Goal: Information Seeking & Learning: Learn about a topic

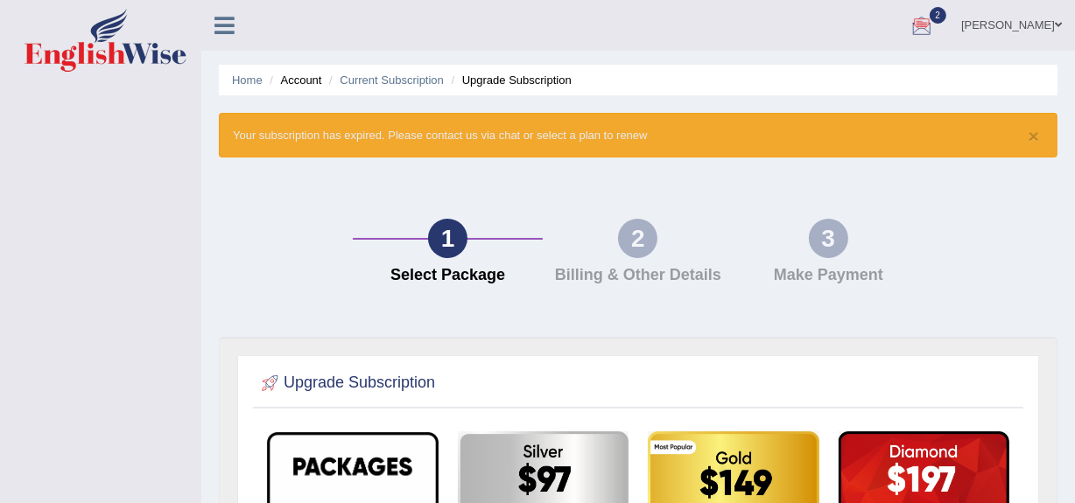
click at [1052, 18] on link "[PERSON_NAME]" at bounding box center [1011, 23] width 127 height 46
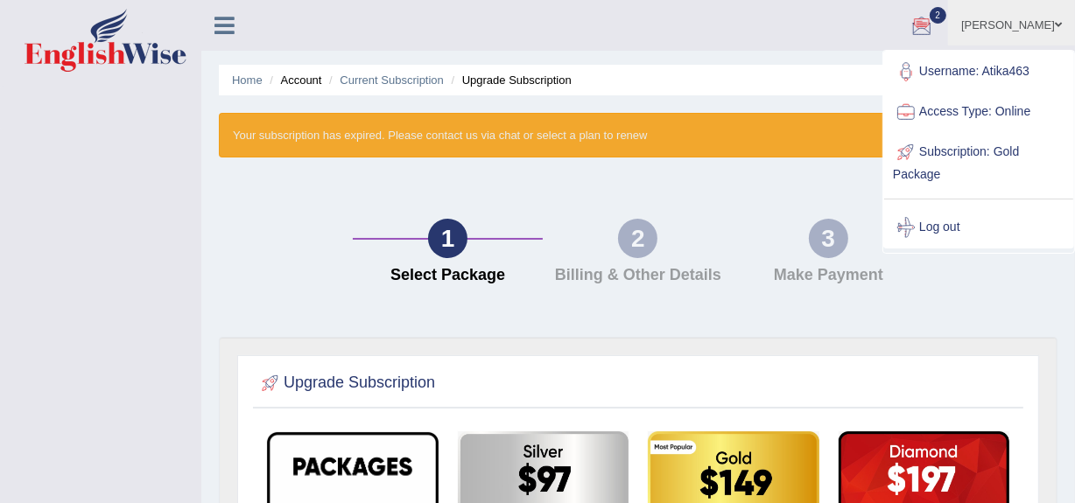
click at [220, 27] on icon at bounding box center [224, 25] width 20 height 23
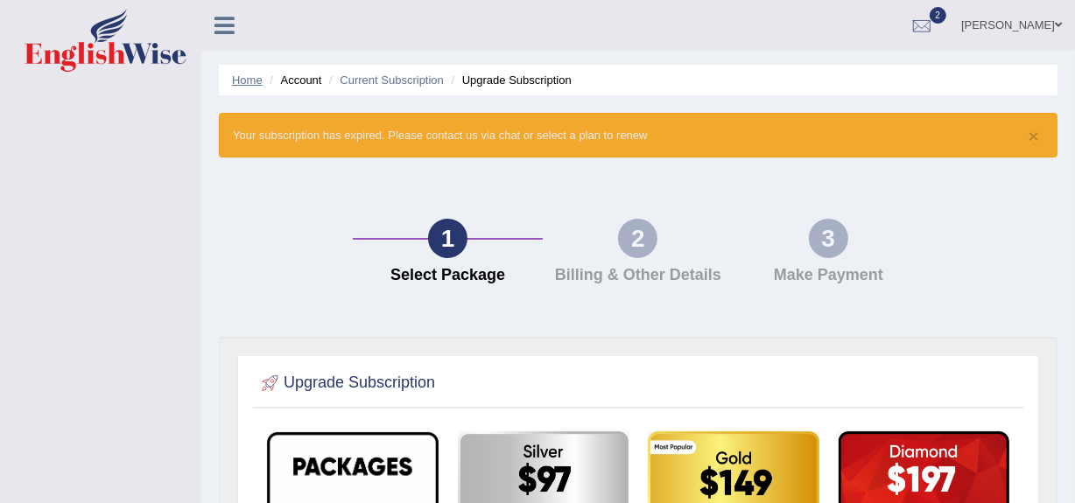
click at [244, 81] on link "Home" at bounding box center [247, 80] width 31 height 13
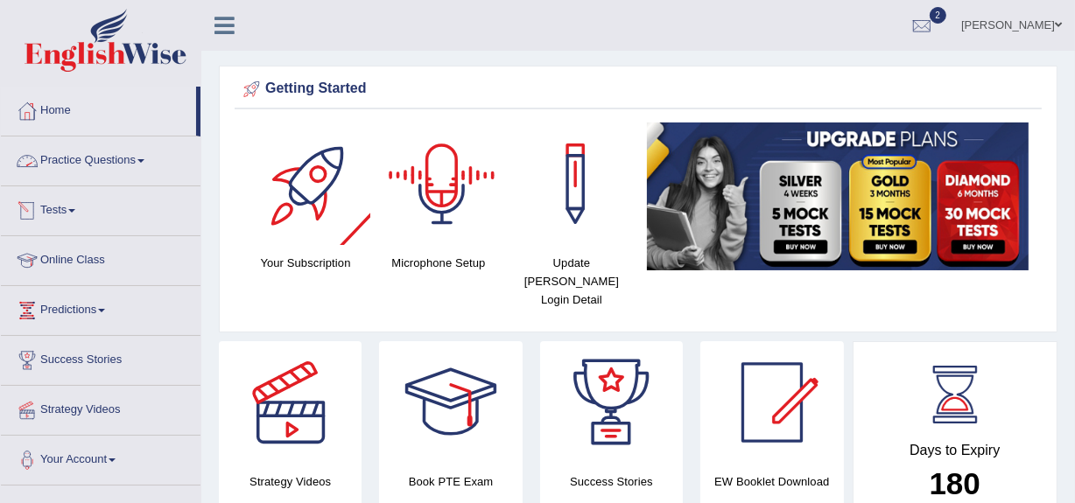
click at [66, 158] on link "Practice Questions" at bounding box center [101, 159] width 200 height 44
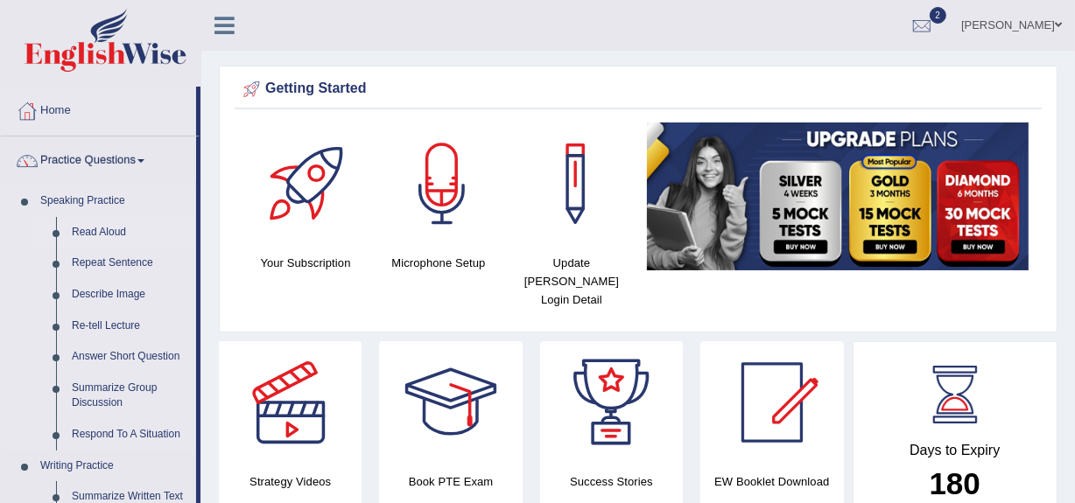
click at [76, 235] on link "Read Aloud" at bounding box center [130, 233] width 132 height 32
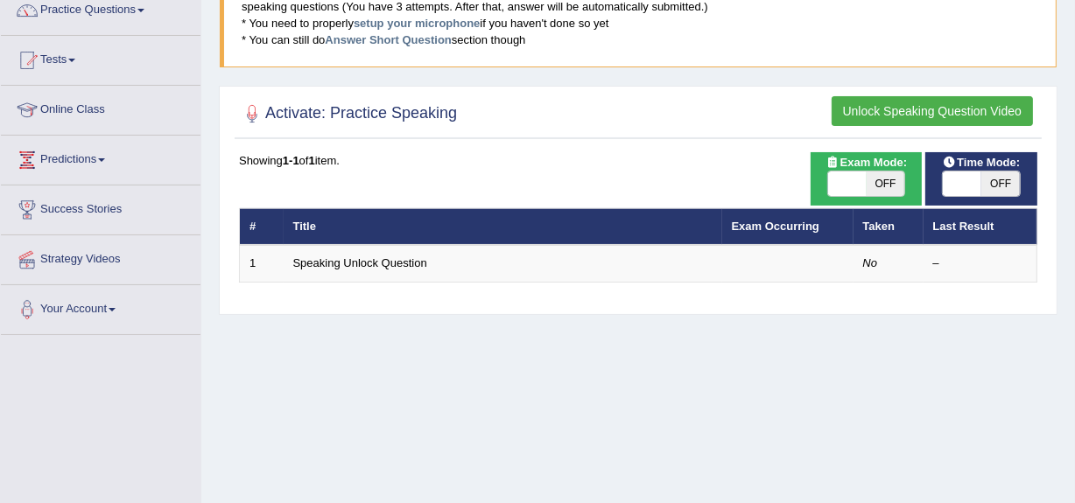
scroll to position [114, 0]
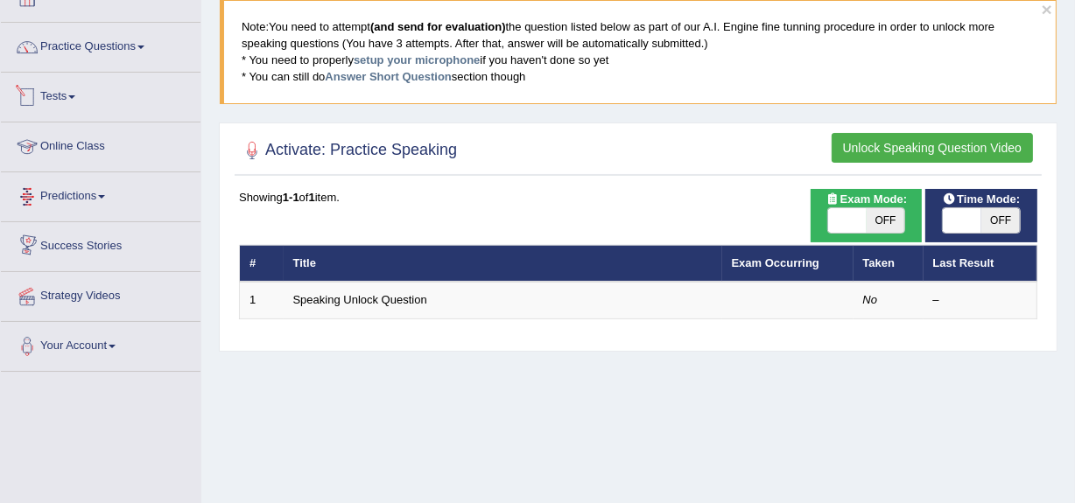
click at [62, 104] on link "Tests" at bounding box center [101, 95] width 200 height 44
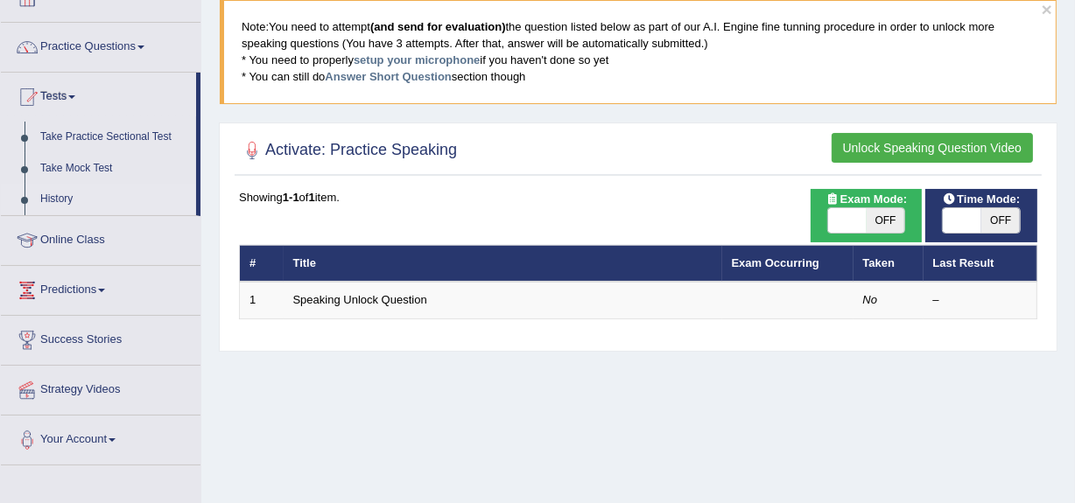
scroll to position [0, 0]
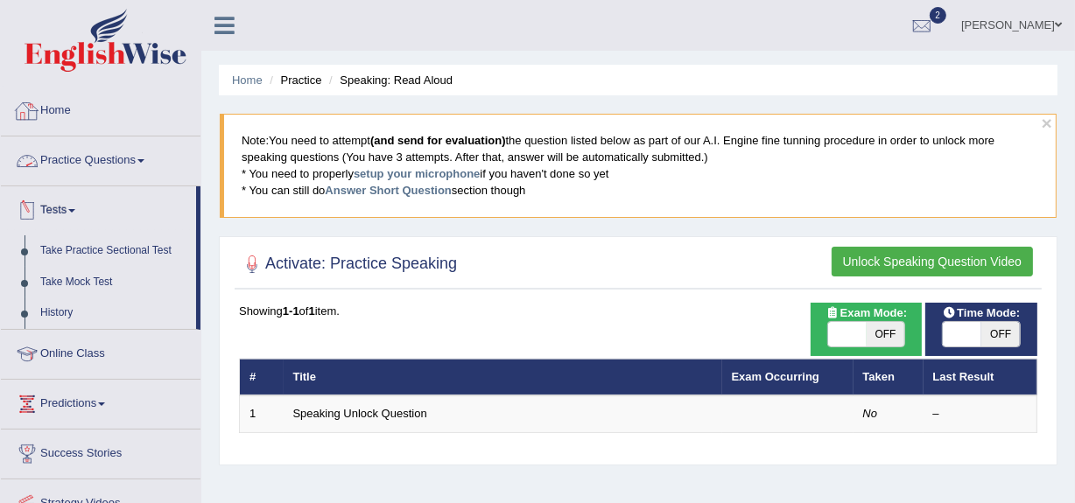
click at [89, 166] on link "Practice Questions" at bounding box center [101, 159] width 200 height 44
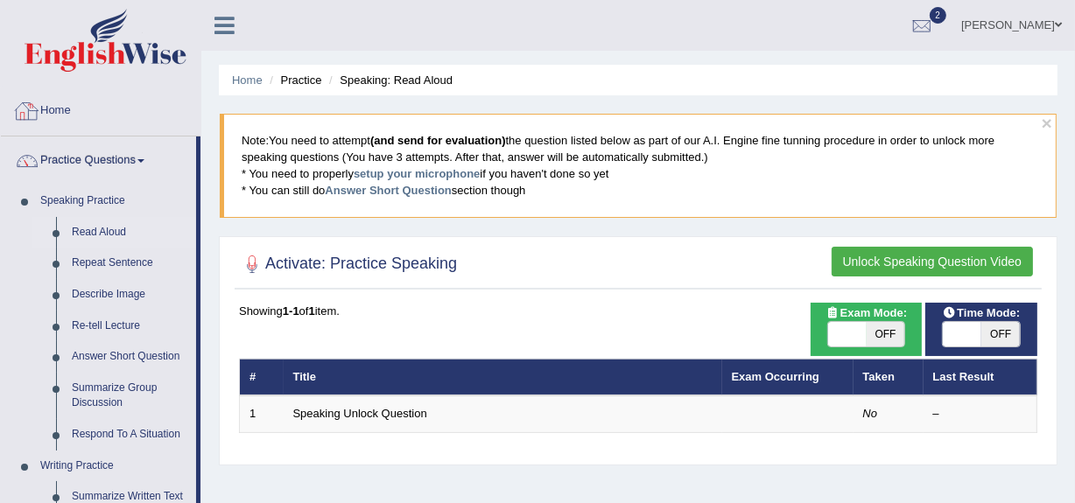
click at [62, 106] on link "Home" at bounding box center [101, 109] width 200 height 44
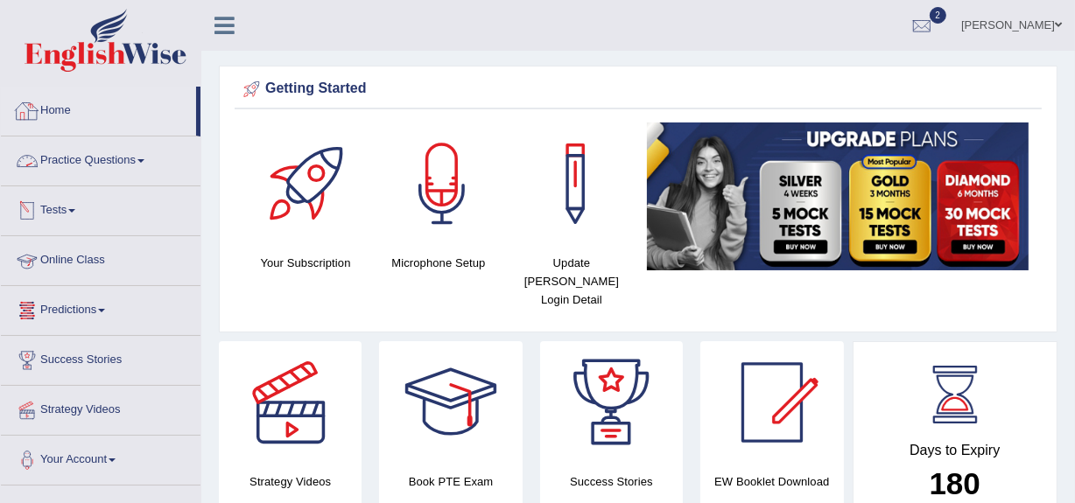
click at [48, 97] on link "Home" at bounding box center [98, 109] width 195 height 44
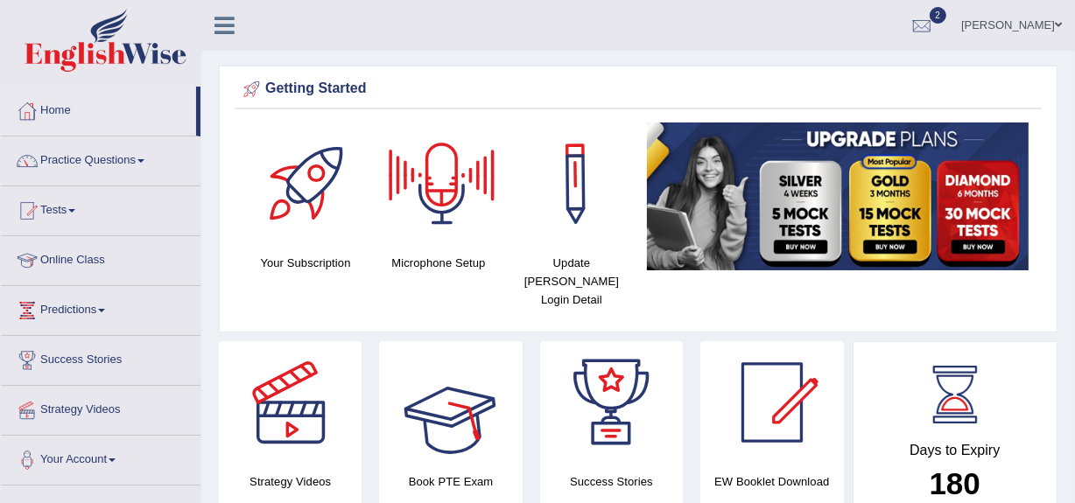
scroll to position [169, 0]
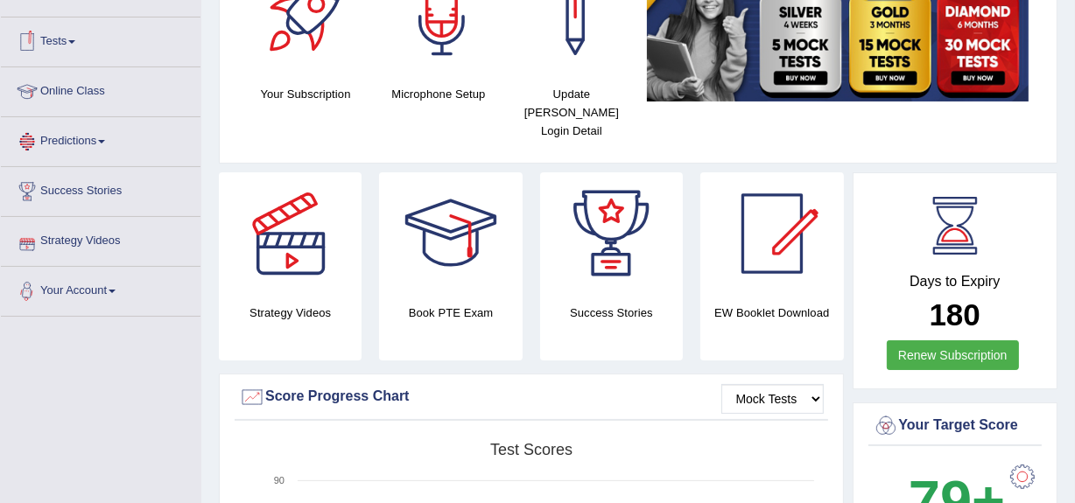
click at [81, 46] on link "Tests" at bounding box center [101, 40] width 200 height 44
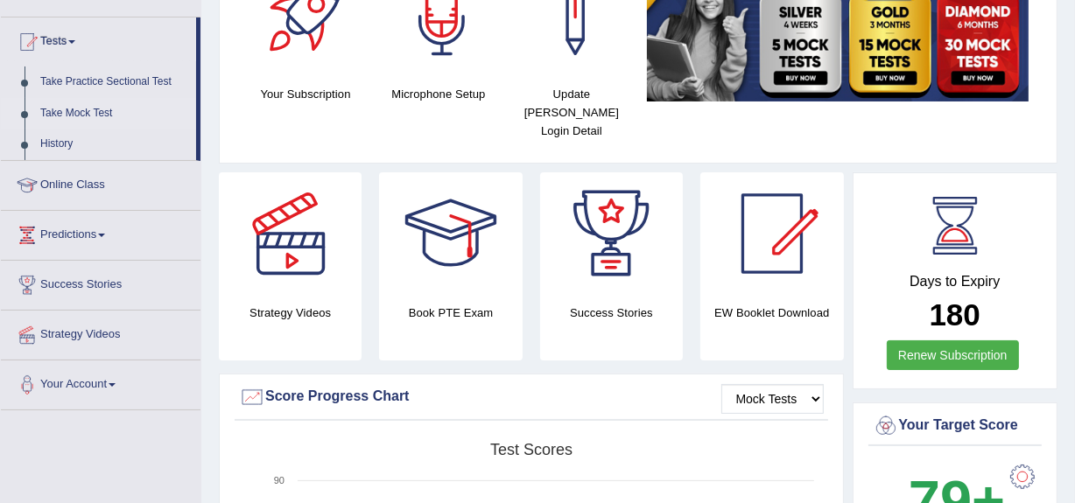
click at [70, 123] on link "Take Mock Test" at bounding box center [114, 114] width 164 height 32
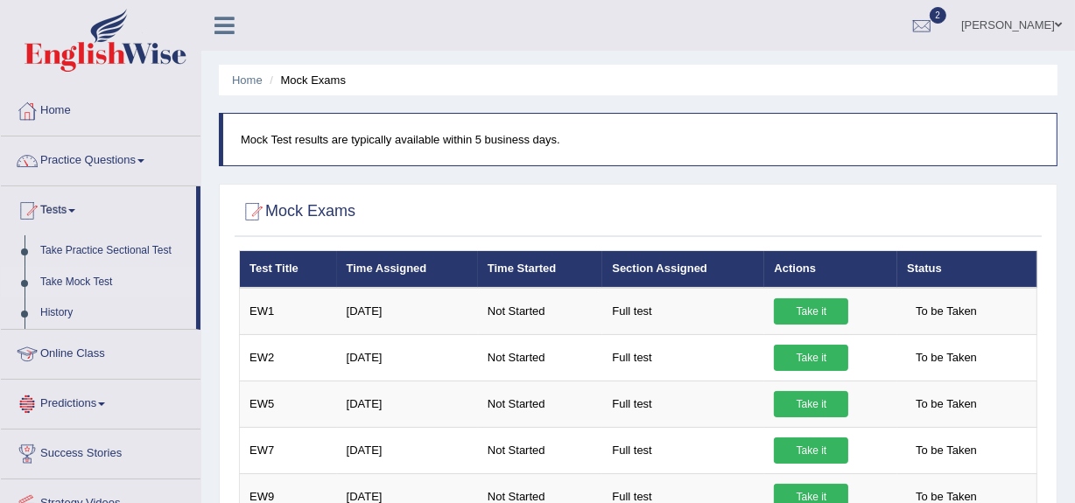
click at [79, 359] on link "Online Class" at bounding box center [101, 352] width 200 height 44
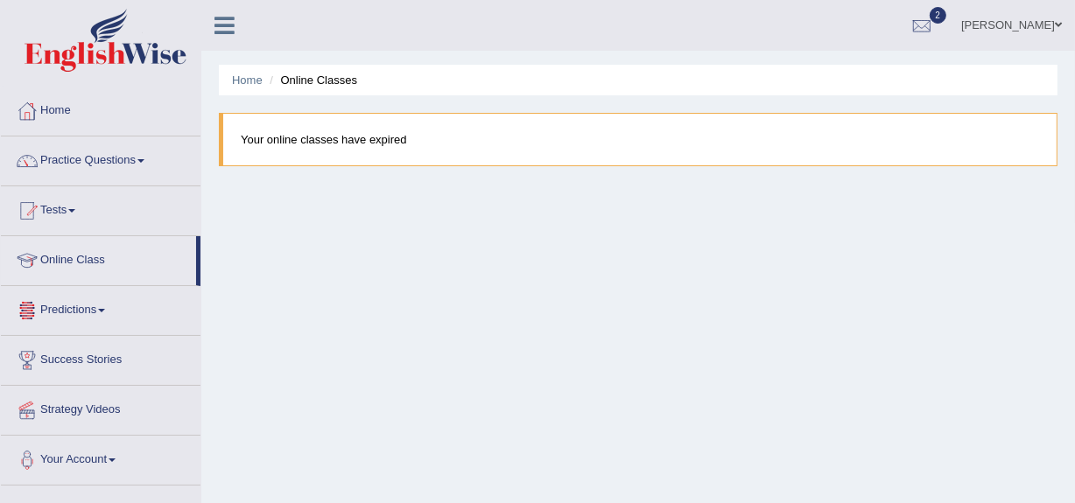
click at [70, 318] on link "Predictions" at bounding box center [101, 308] width 200 height 44
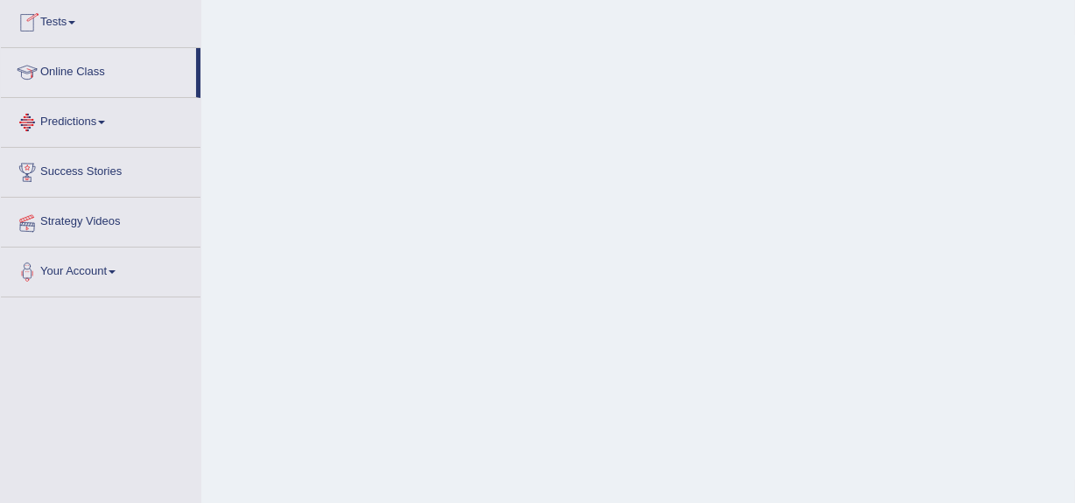
scroll to position [190, 0]
click at [88, 280] on link "Your Account" at bounding box center [101, 268] width 200 height 44
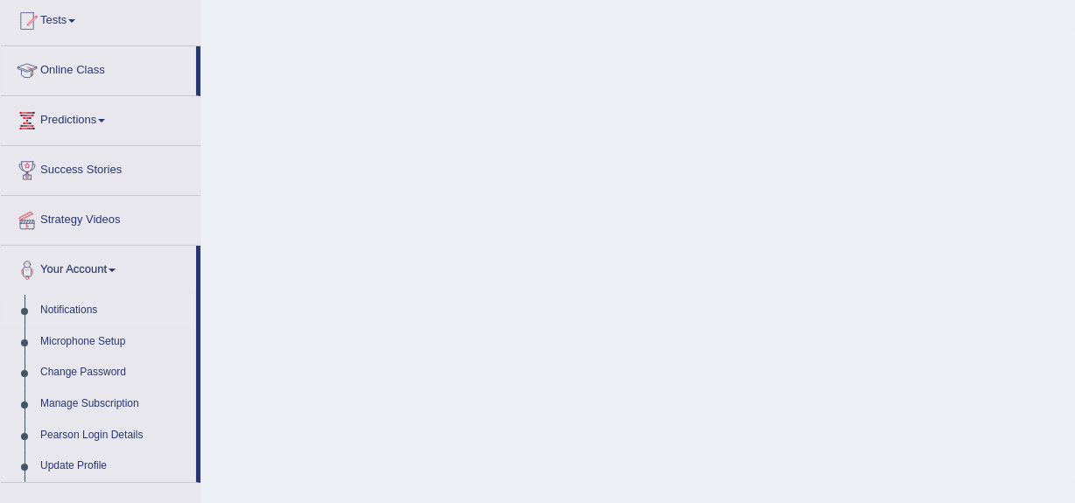
click at [74, 303] on link "Notifications" at bounding box center [114, 311] width 164 height 32
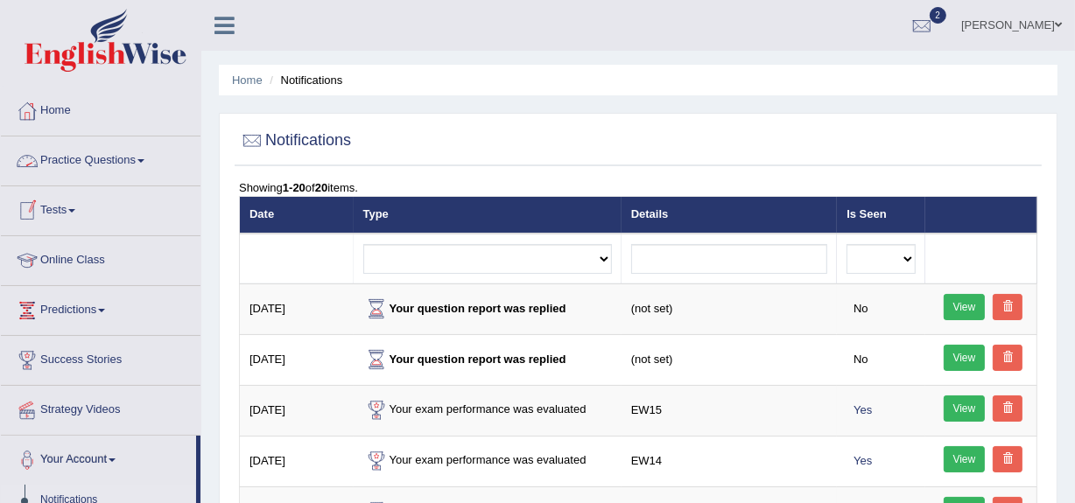
click at [118, 155] on link "Practice Questions" at bounding box center [101, 159] width 200 height 44
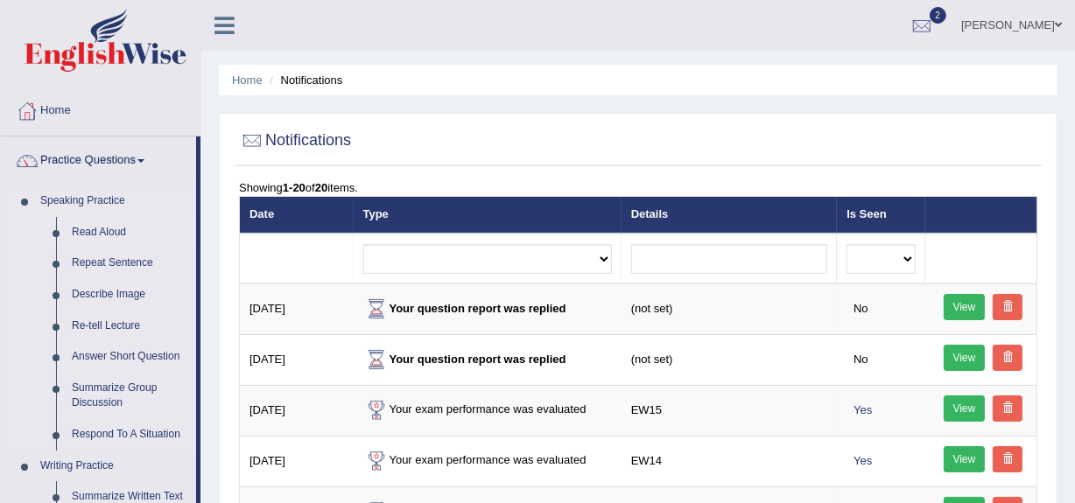
click at [103, 234] on link "Read Aloud" at bounding box center [130, 233] width 132 height 32
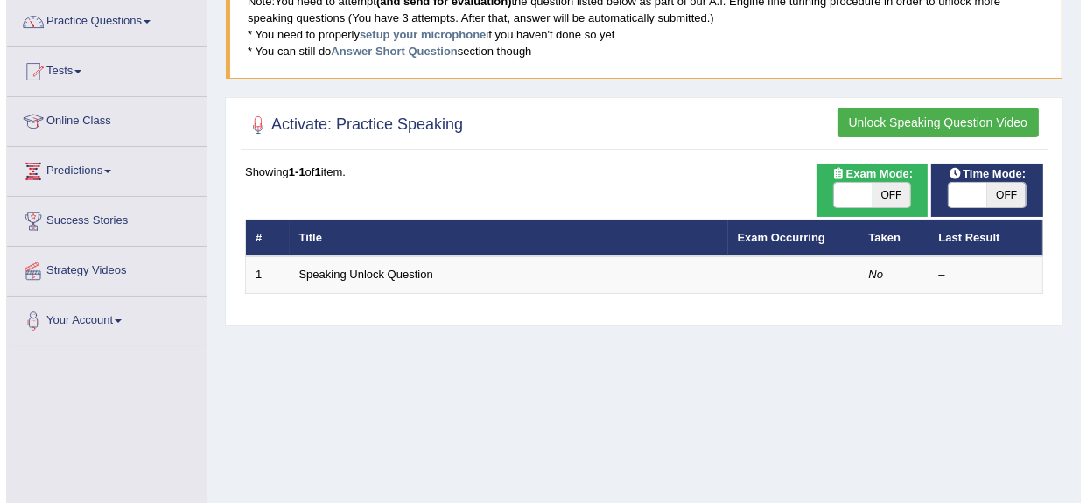
scroll to position [140, 0]
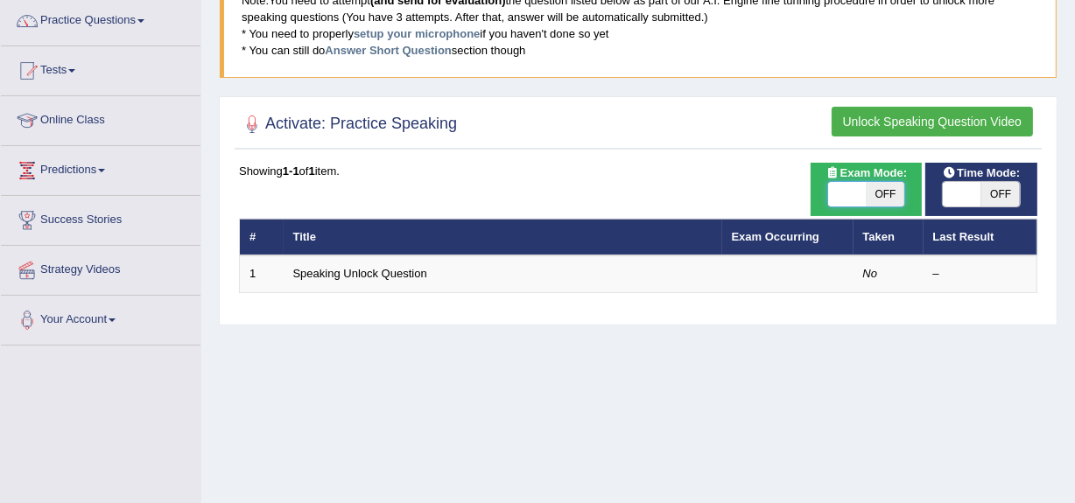
click at [848, 200] on span at bounding box center [847, 194] width 39 height 25
click at [839, 195] on span at bounding box center [847, 194] width 39 height 25
checkbox input "true"
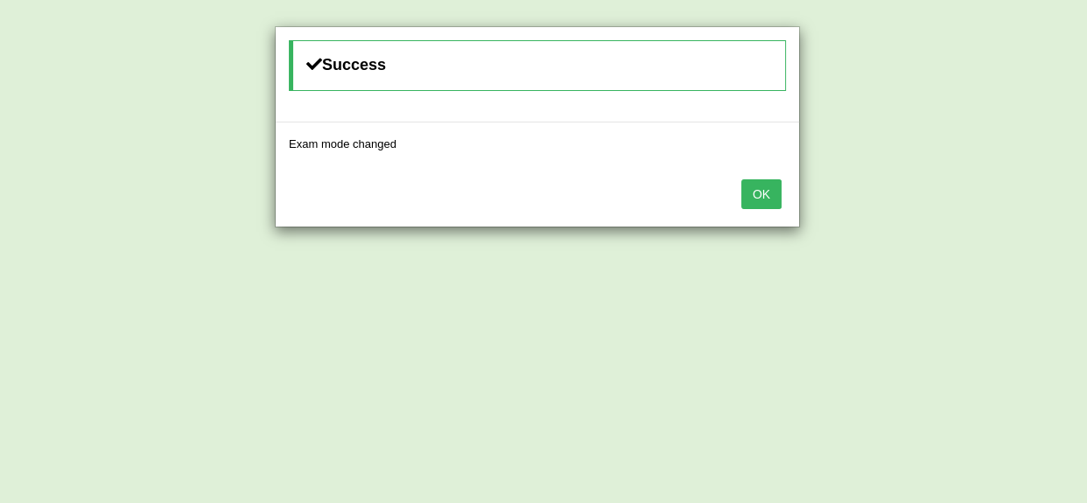
click at [764, 188] on button "OK" at bounding box center [761, 194] width 40 height 30
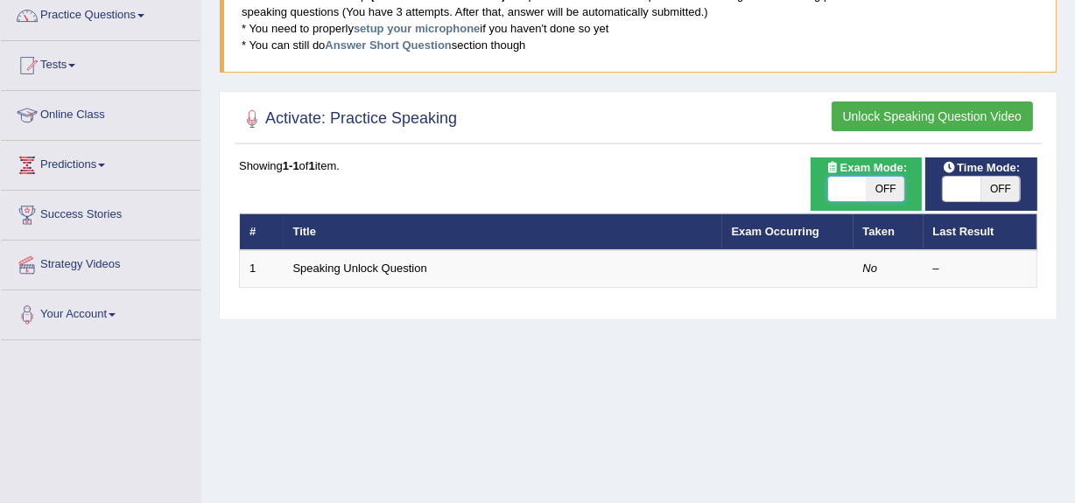
click at [844, 183] on span at bounding box center [847, 189] width 39 height 25
checkbox input "true"
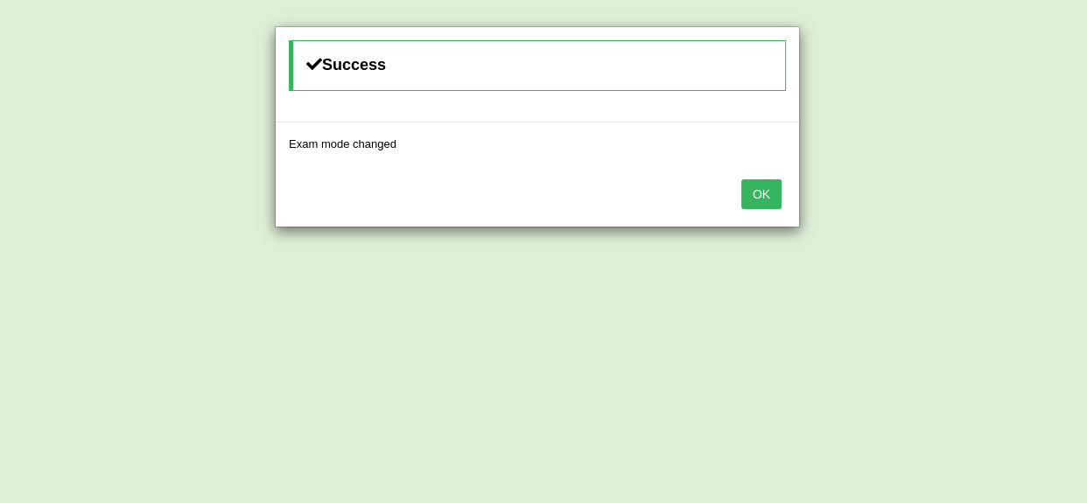
click at [754, 191] on button "OK" at bounding box center [761, 194] width 40 height 30
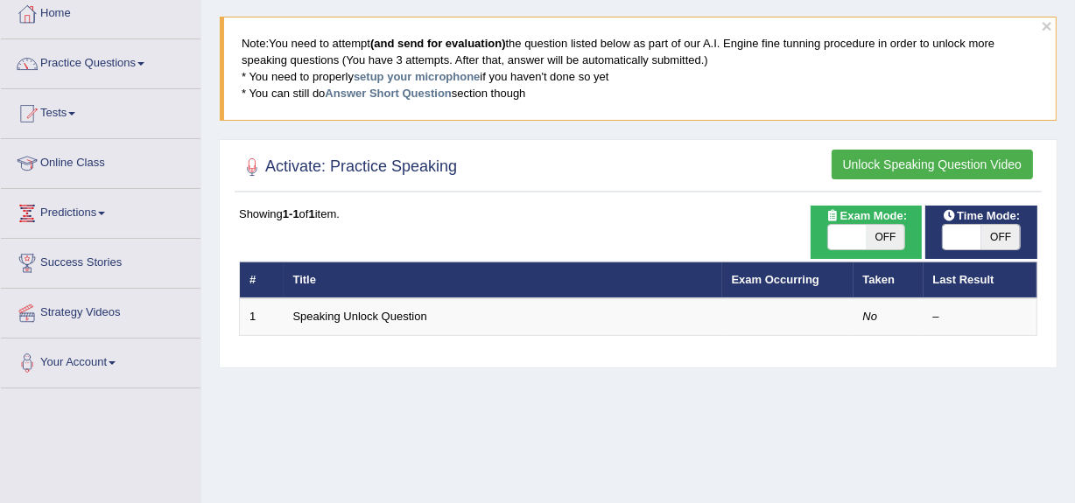
scroll to position [88, 0]
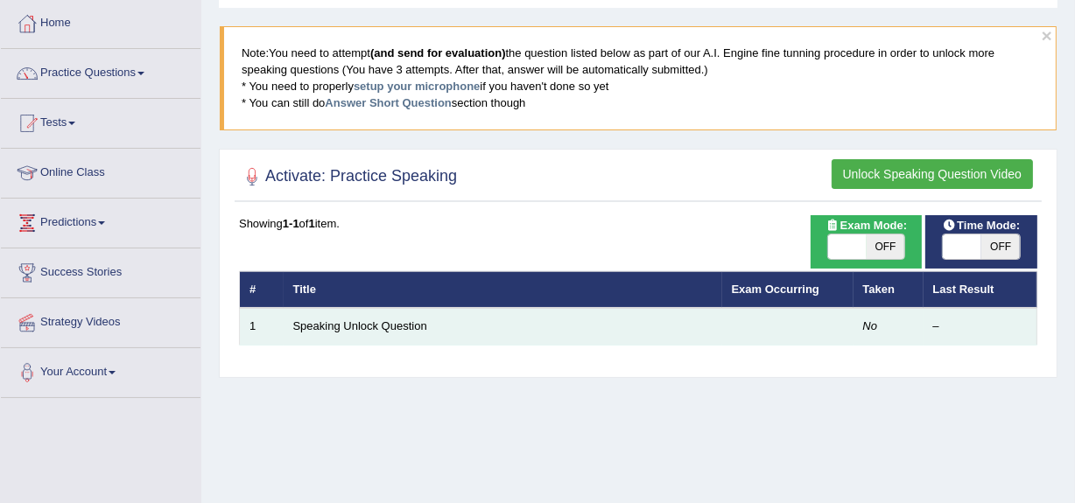
click at [674, 337] on td "Speaking Unlock Question" at bounding box center [503, 326] width 439 height 37
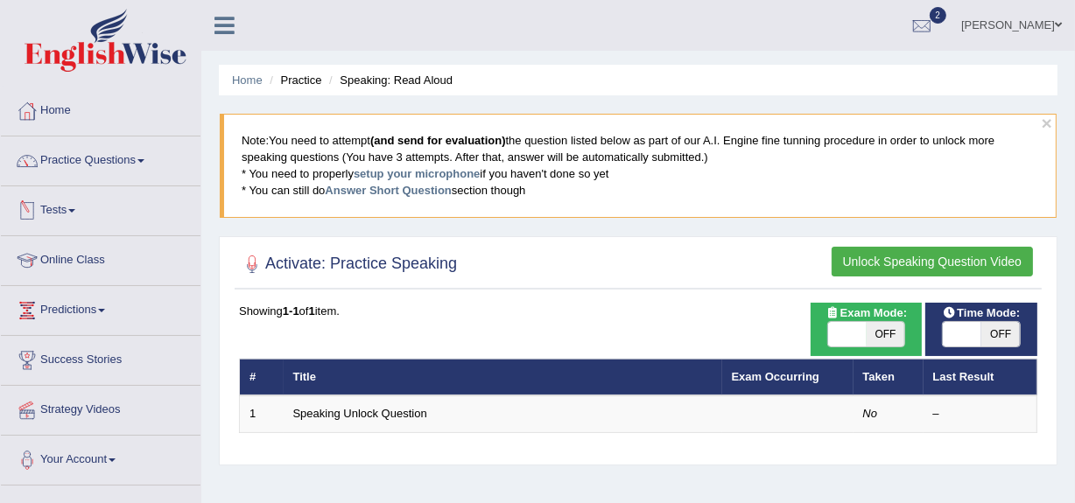
click at [63, 204] on link "Tests" at bounding box center [101, 208] width 200 height 44
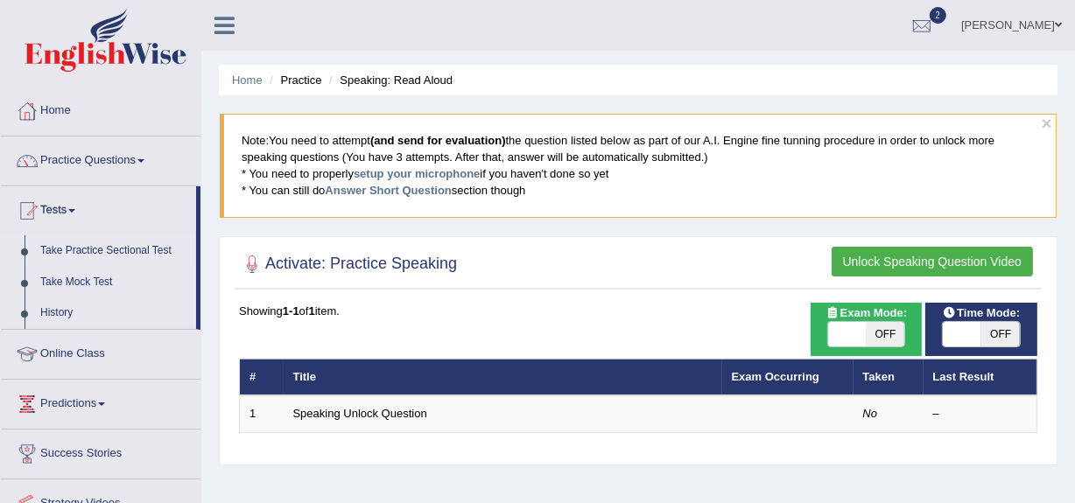
click at [70, 252] on link "Take Practice Sectional Test" at bounding box center [114, 251] width 164 height 32
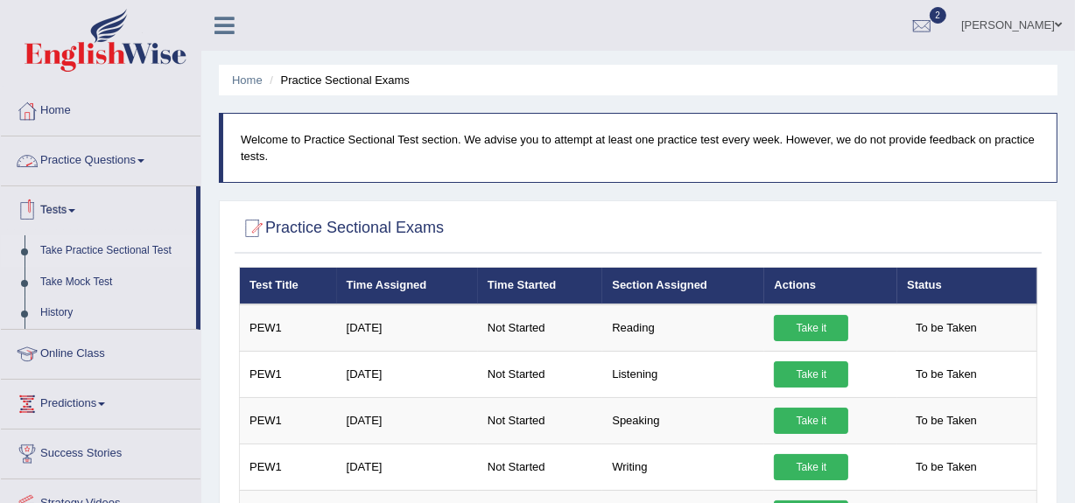
click at [100, 177] on link "Practice Questions" at bounding box center [101, 159] width 200 height 44
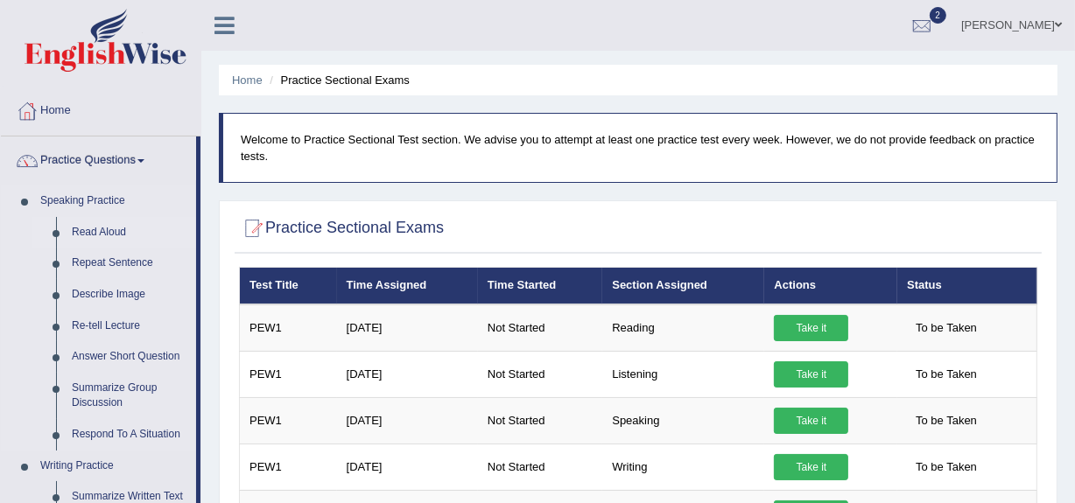
click at [90, 237] on link "Read Aloud" at bounding box center [130, 233] width 132 height 32
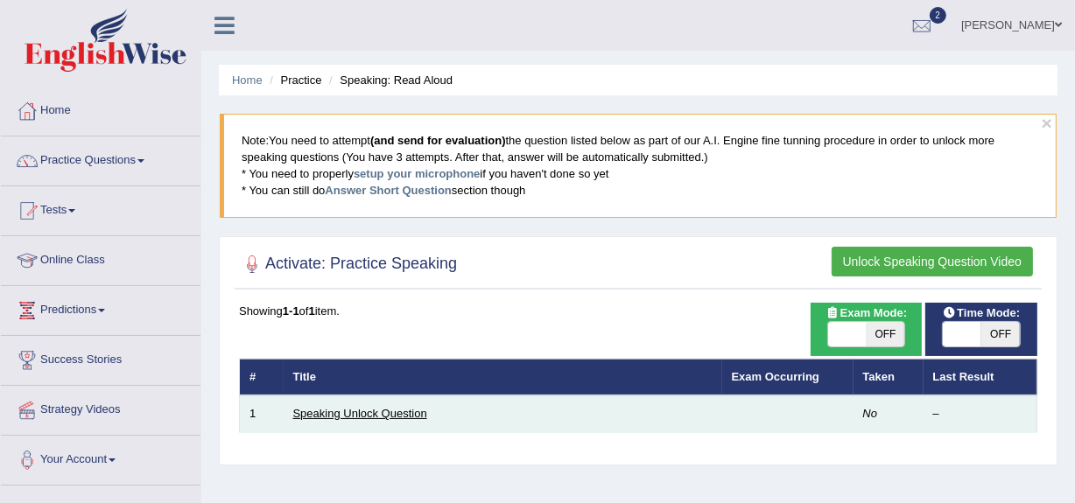
click at [349, 418] on link "Speaking Unlock Question" at bounding box center [360, 413] width 134 height 13
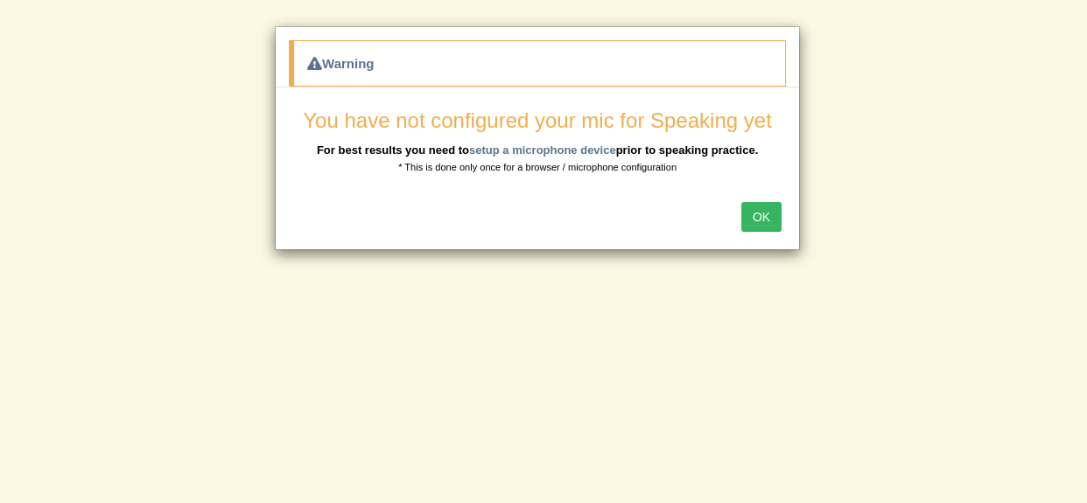
click at [753, 221] on button "OK" at bounding box center [761, 217] width 40 height 30
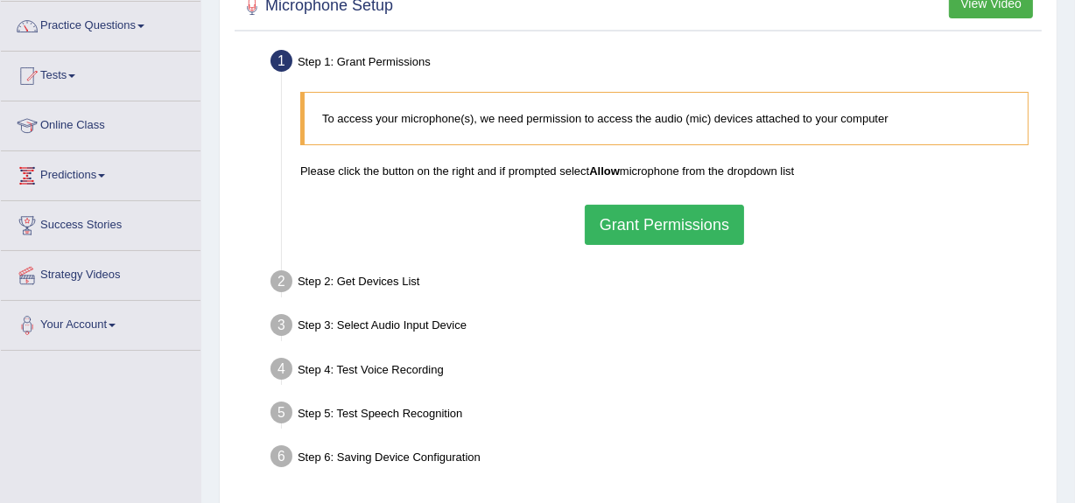
scroll to position [133, 0]
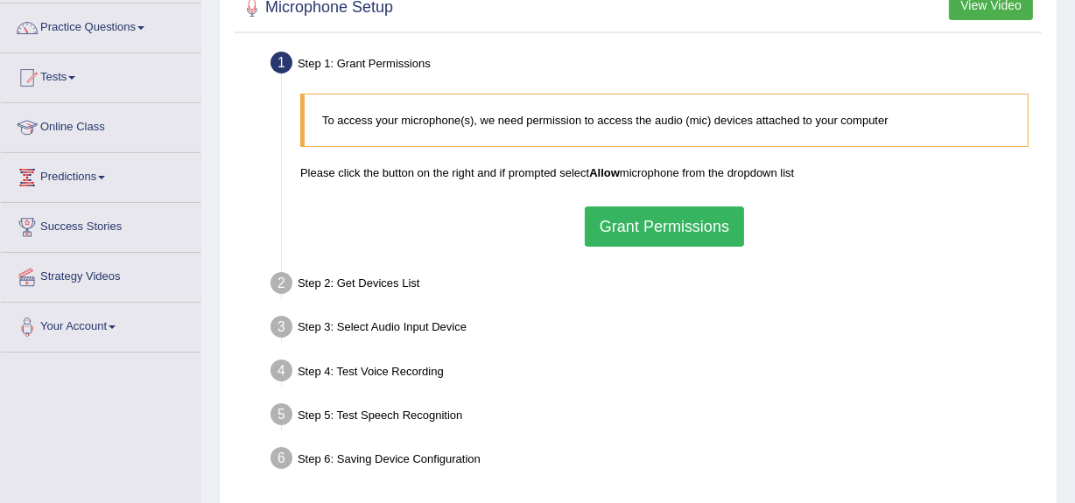
click at [648, 228] on button "Grant Permissions" at bounding box center [664, 227] width 159 height 40
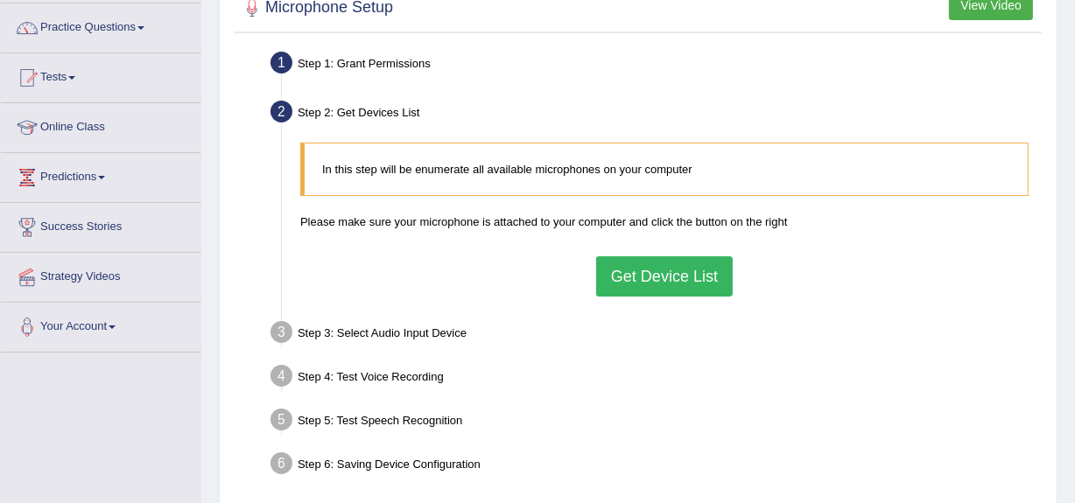
scroll to position [0, 0]
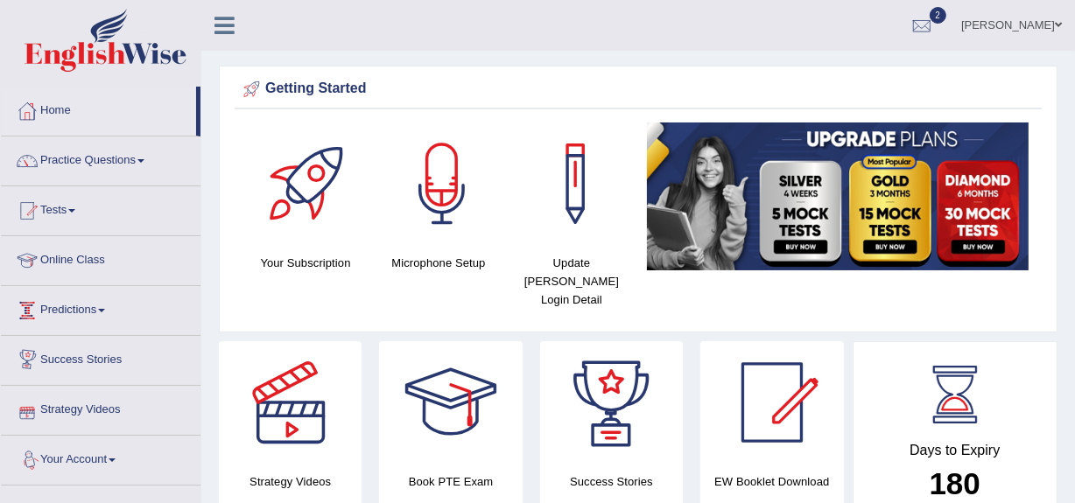
click at [66, 321] on link "Predictions" at bounding box center [101, 308] width 200 height 44
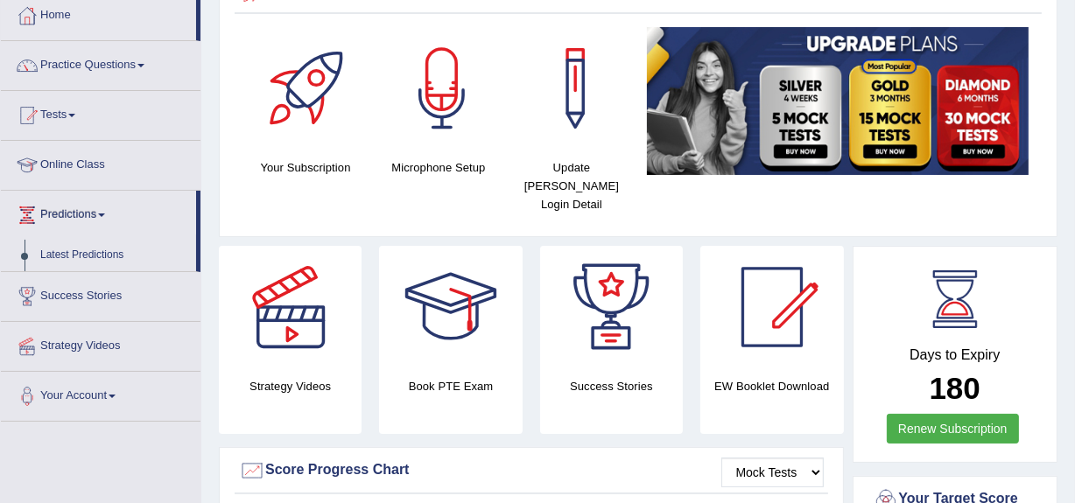
scroll to position [95, 0]
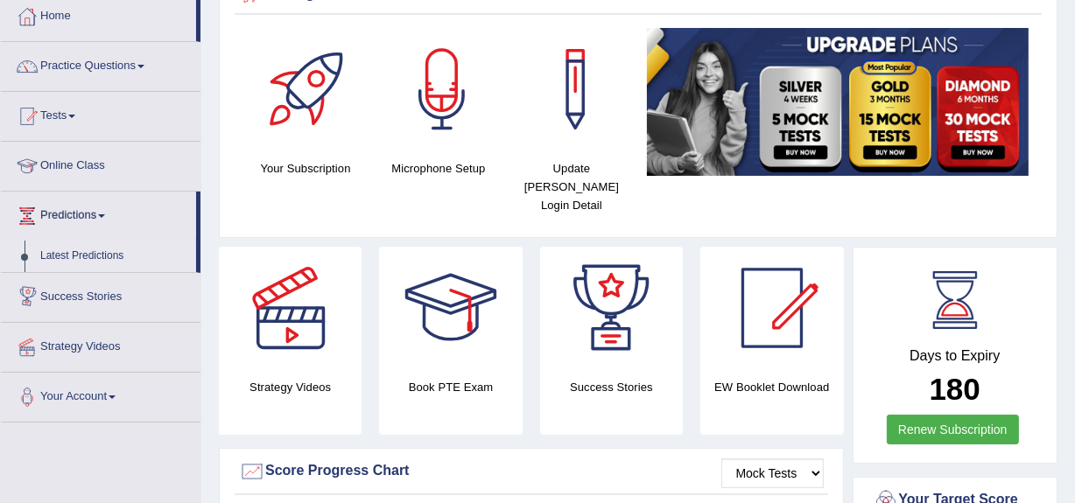
click at [81, 249] on link "Latest Predictions" at bounding box center [114, 257] width 164 height 32
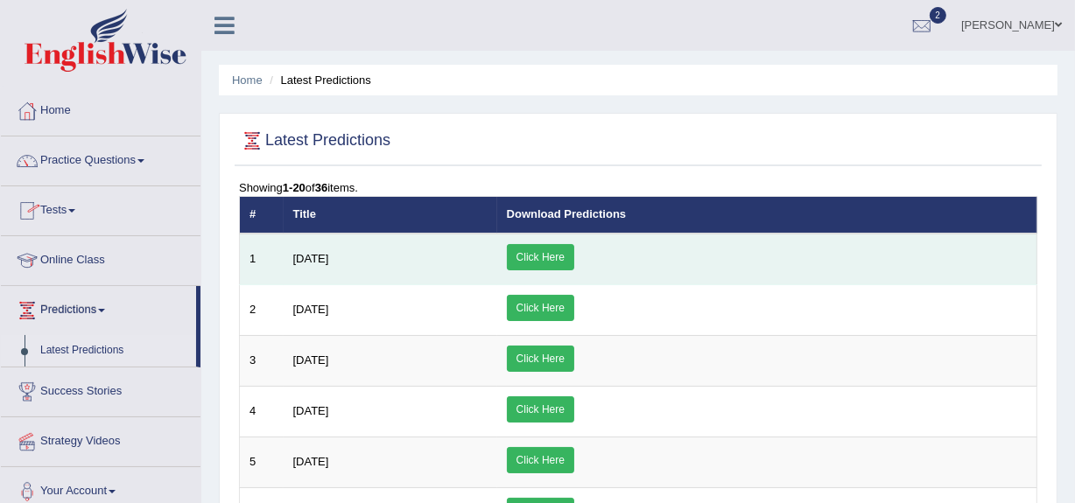
click at [574, 252] on link "Click Here" at bounding box center [540, 257] width 67 height 26
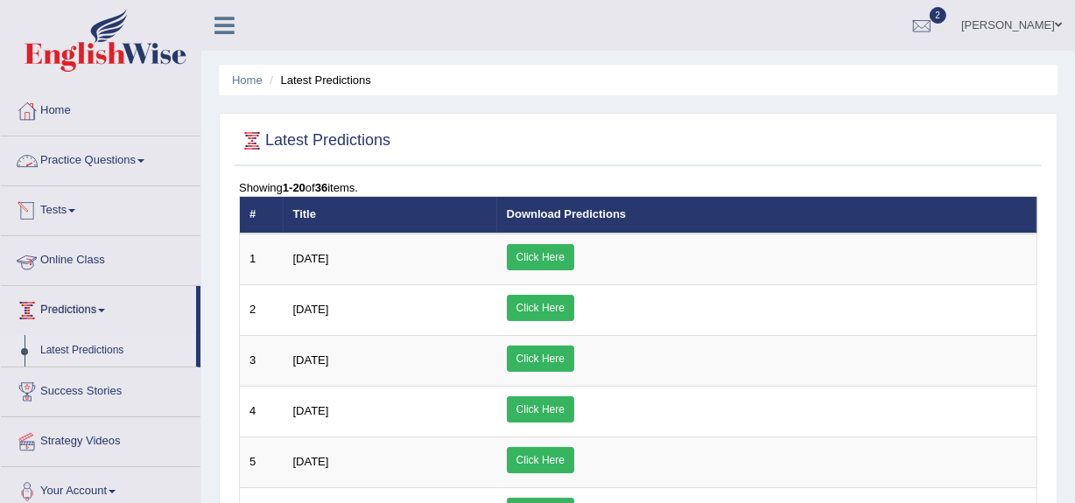
click at [130, 158] on link "Practice Questions" at bounding box center [101, 159] width 200 height 44
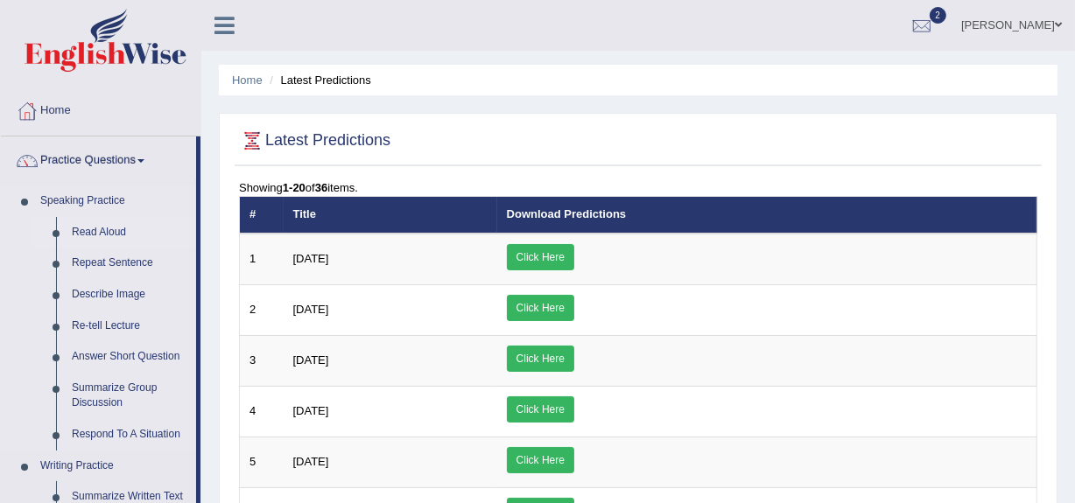
click at [97, 228] on link "Read Aloud" at bounding box center [130, 233] width 132 height 32
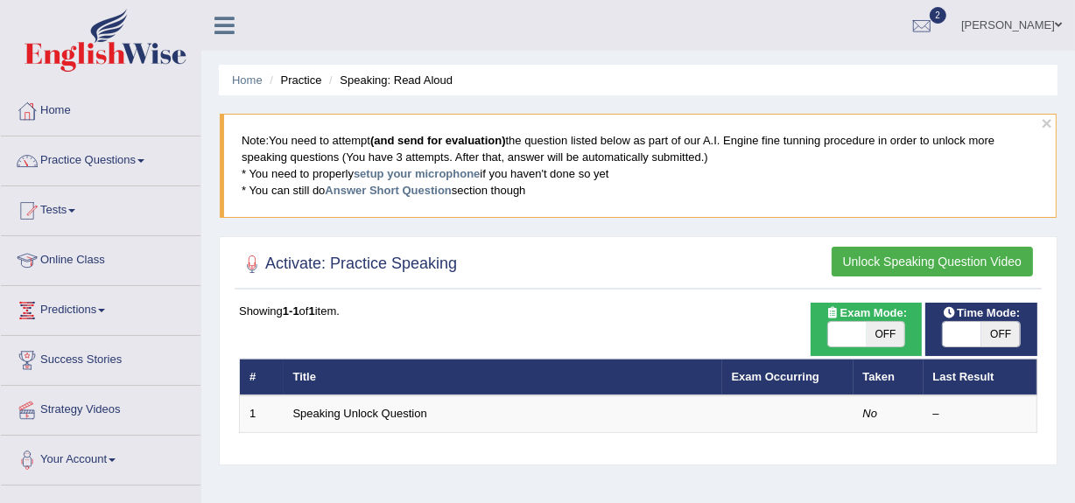
click at [963, 257] on button "Unlock Speaking Question Video" at bounding box center [932, 262] width 201 height 30
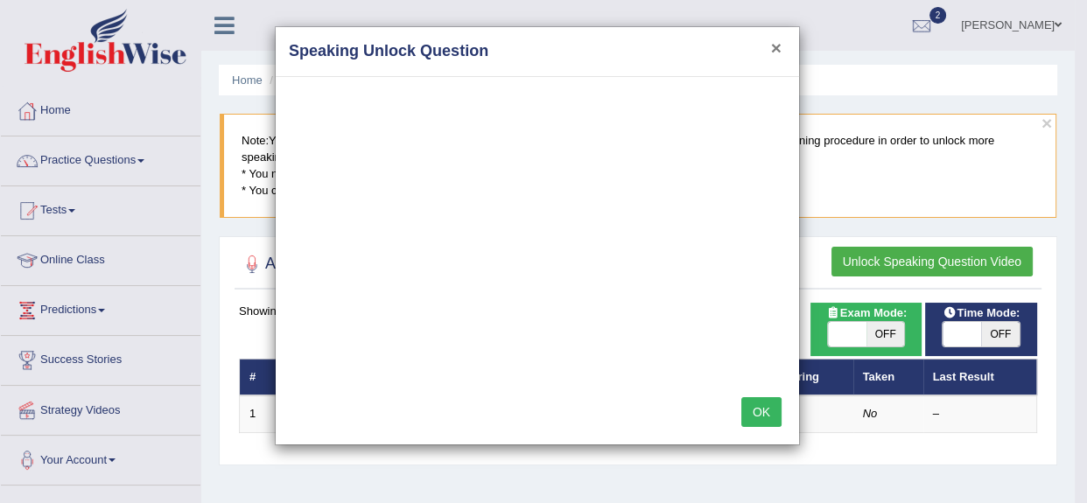
click at [772, 47] on button "×" at bounding box center [776, 48] width 11 height 18
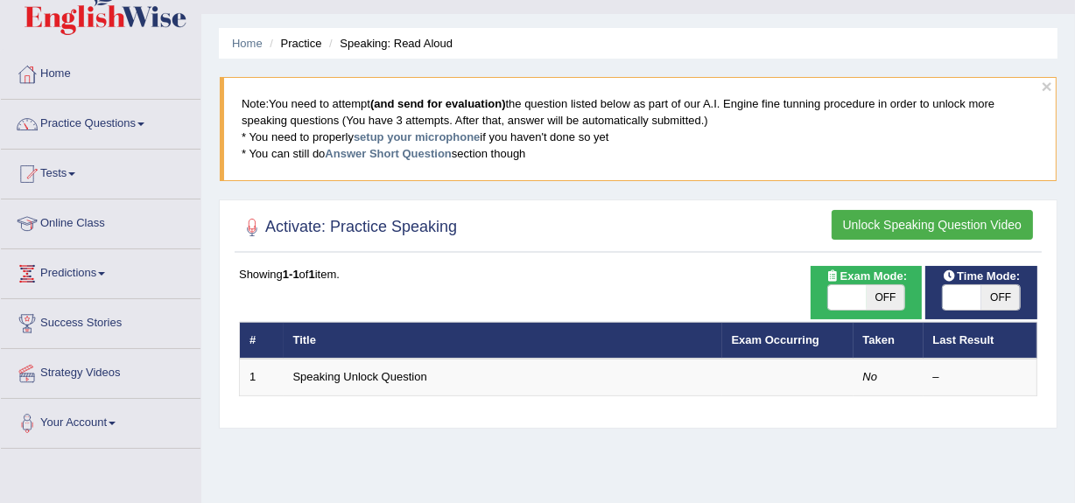
scroll to position [39, 0]
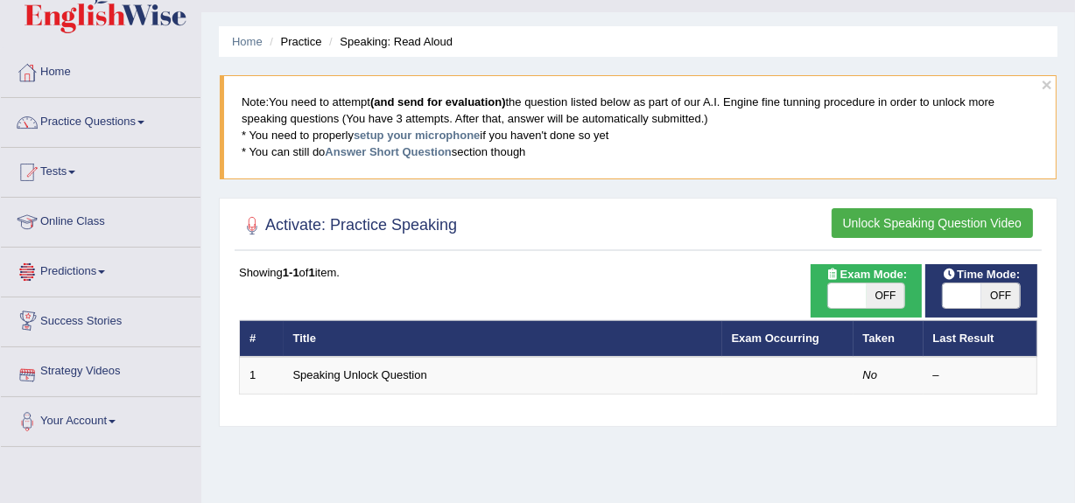
click at [80, 279] on link "Predictions" at bounding box center [101, 270] width 200 height 44
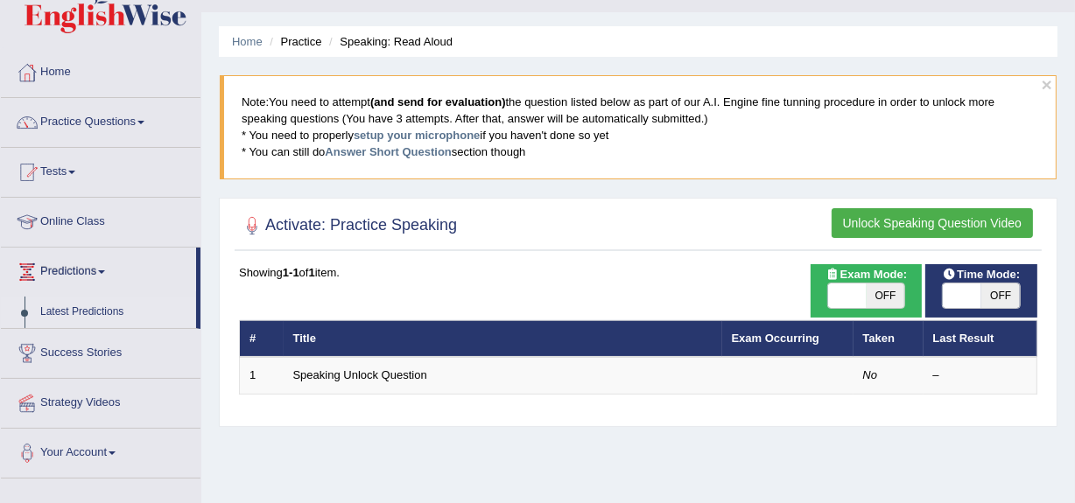
click at [80, 312] on link "Latest Predictions" at bounding box center [114, 313] width 164 height 32
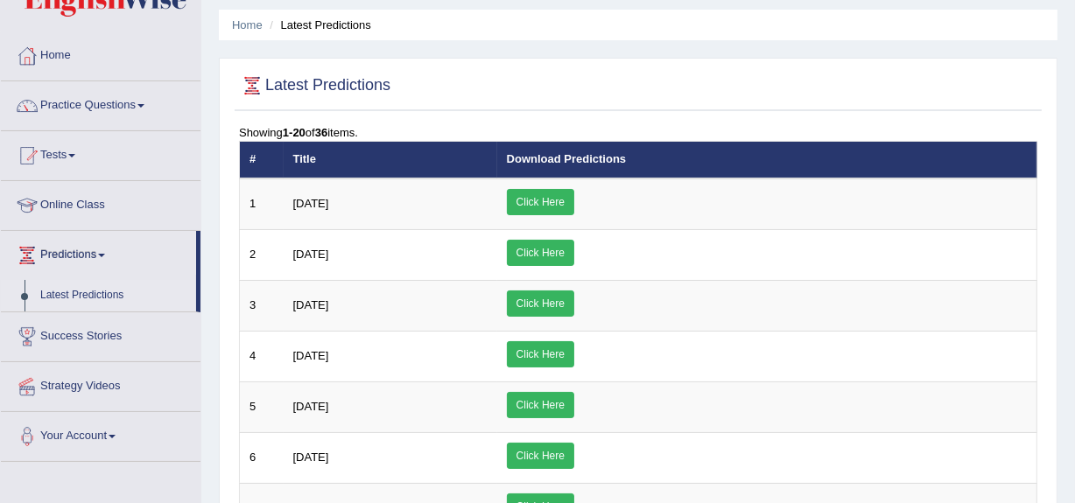
scroll to position [48, 0]
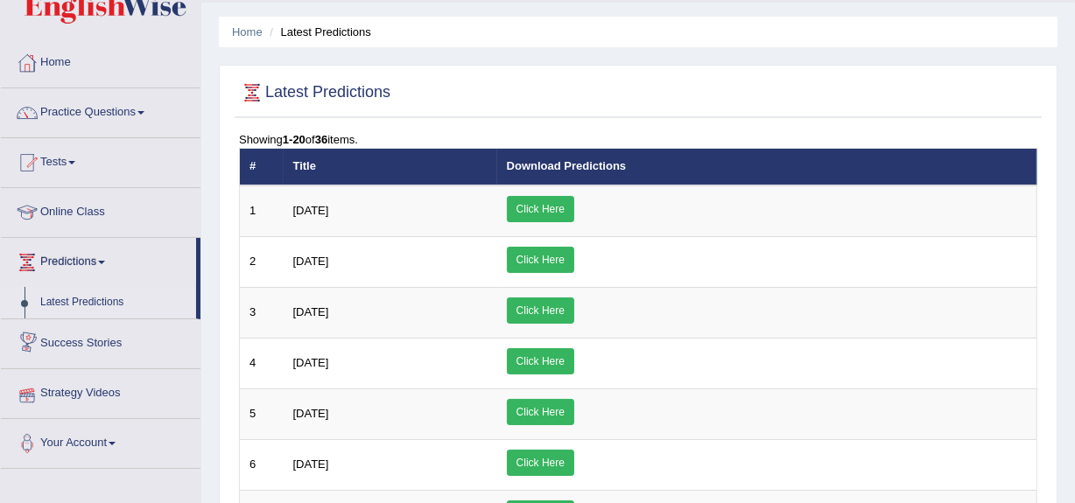
click at [79, 398] on link "Strategy Videos" at bounding box center [101, 391] width 200 height 44
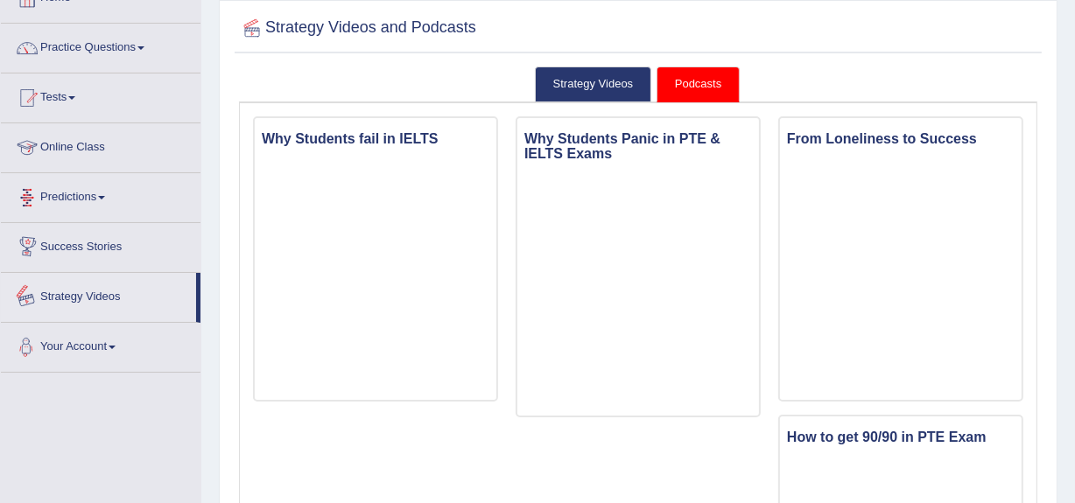
scroll to position [114, 0]
click at [74, 370] on li "Your Account Notifications Microphone Setup Change Password Manage Subscription…" at bounding box center [101, 347] width 200 height 50
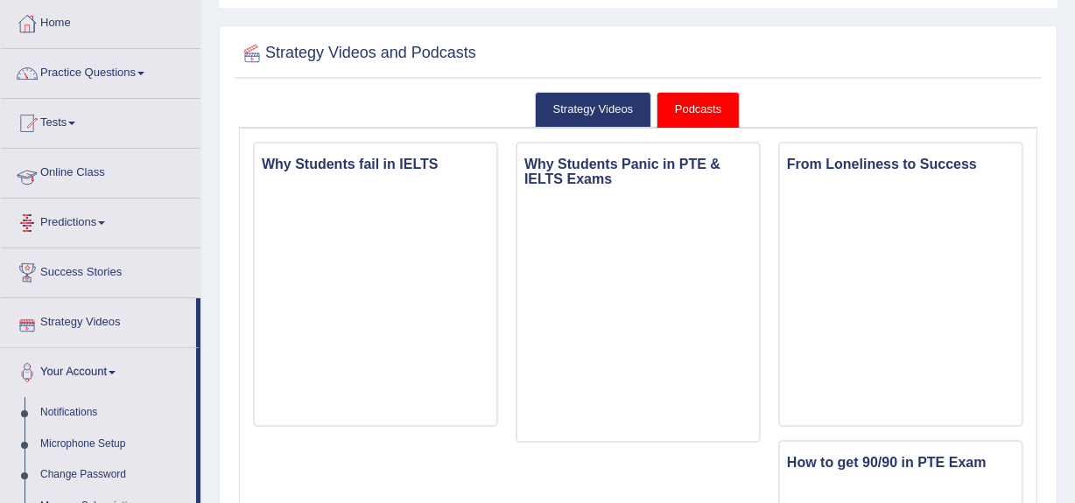
scroll to position [62, 0]
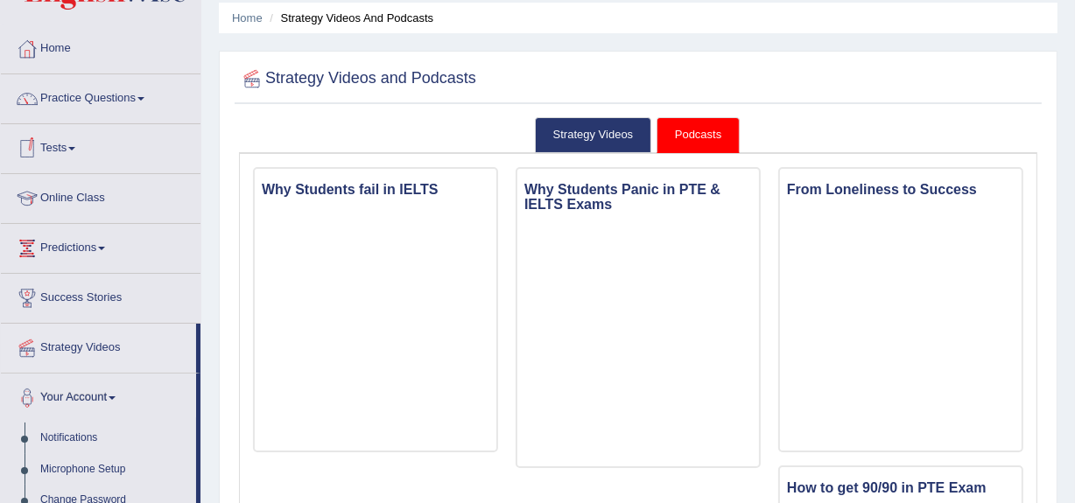
click at [73, 150] on link "Tests" at bounding box center [101, 146] width 200 height 44
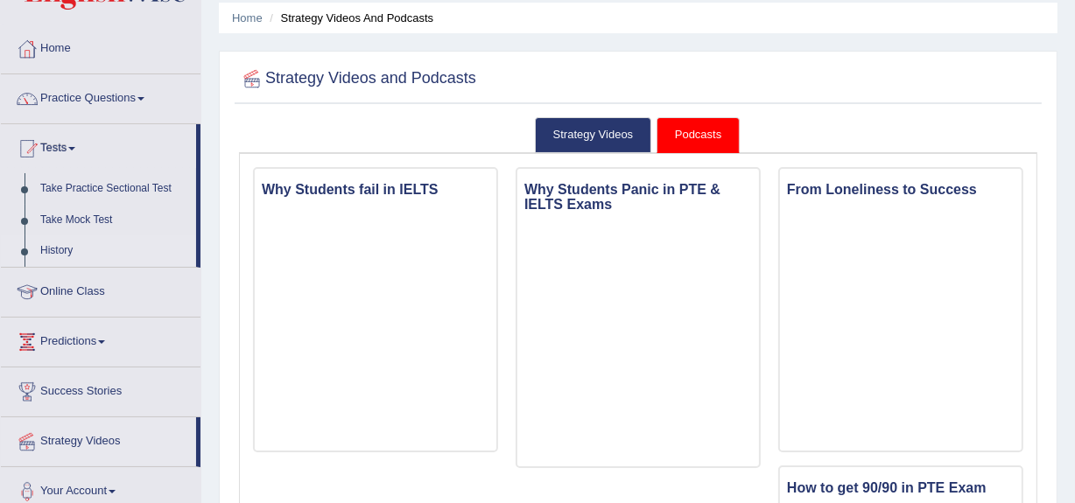
click at [53, 254] on link "History" at bounding box center [114, 251] width 164 height 32
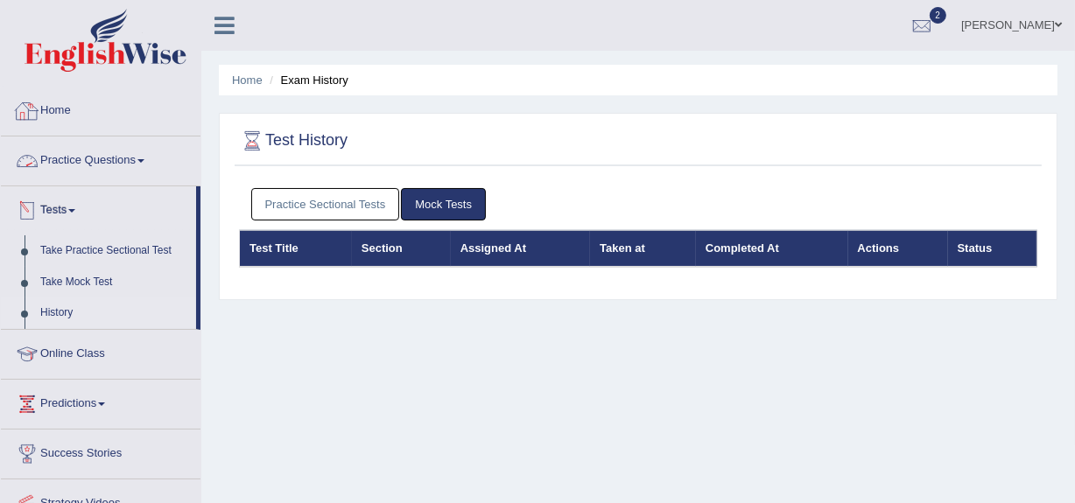
click at [70, 120] on link "Home" at bounding box center [101, 109] width 200 height 44
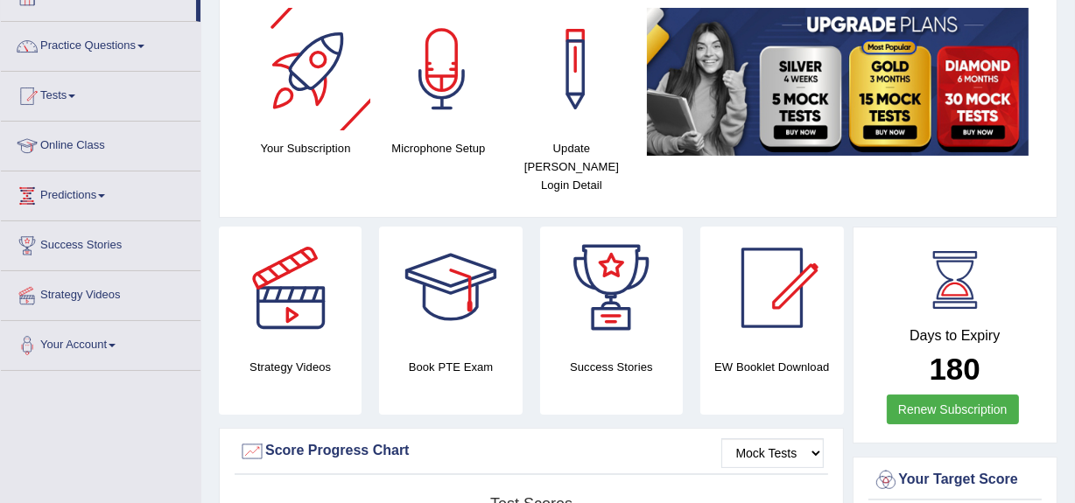
scroll to position [116, 0]
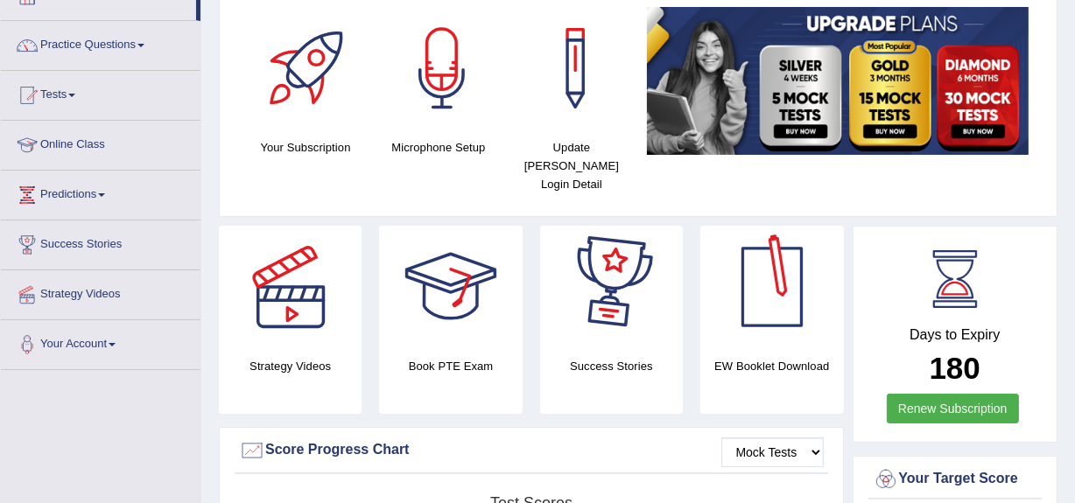
click at [769, 296] on div at bounding box center [772, 287] width 123 height 123
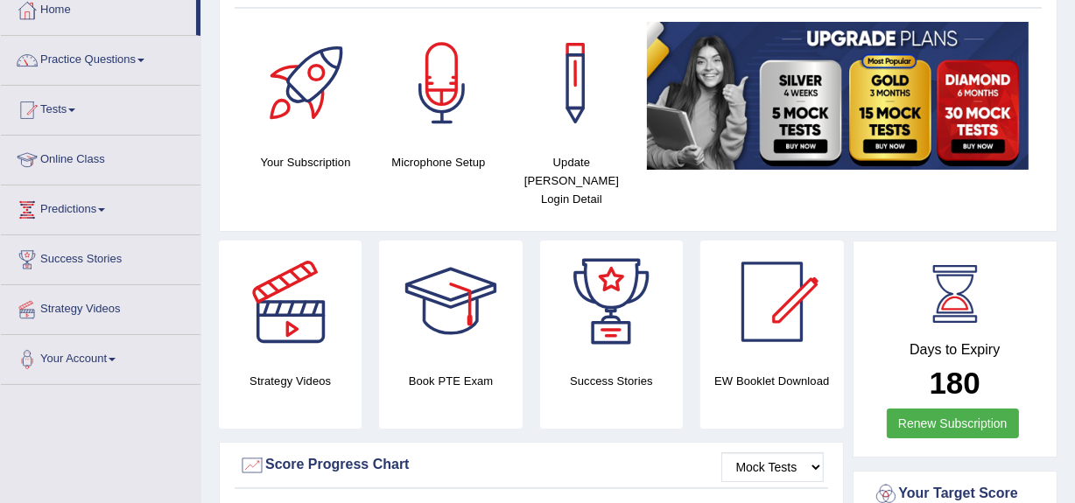
scroll to position [76, 0]
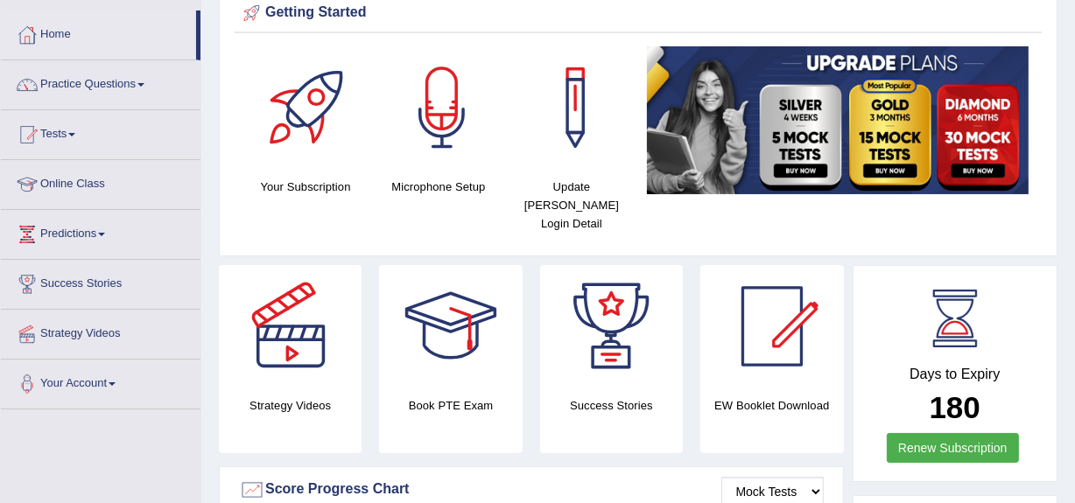
click at [414, 193] on h4 "Microphone Setup" at bounding box center [439, 187] width 116 height 18
click at [454, 134] on div at bounding box center [442, 107] width 123 height 123
